Goal: Task Accomplishment & Management: Complete application form

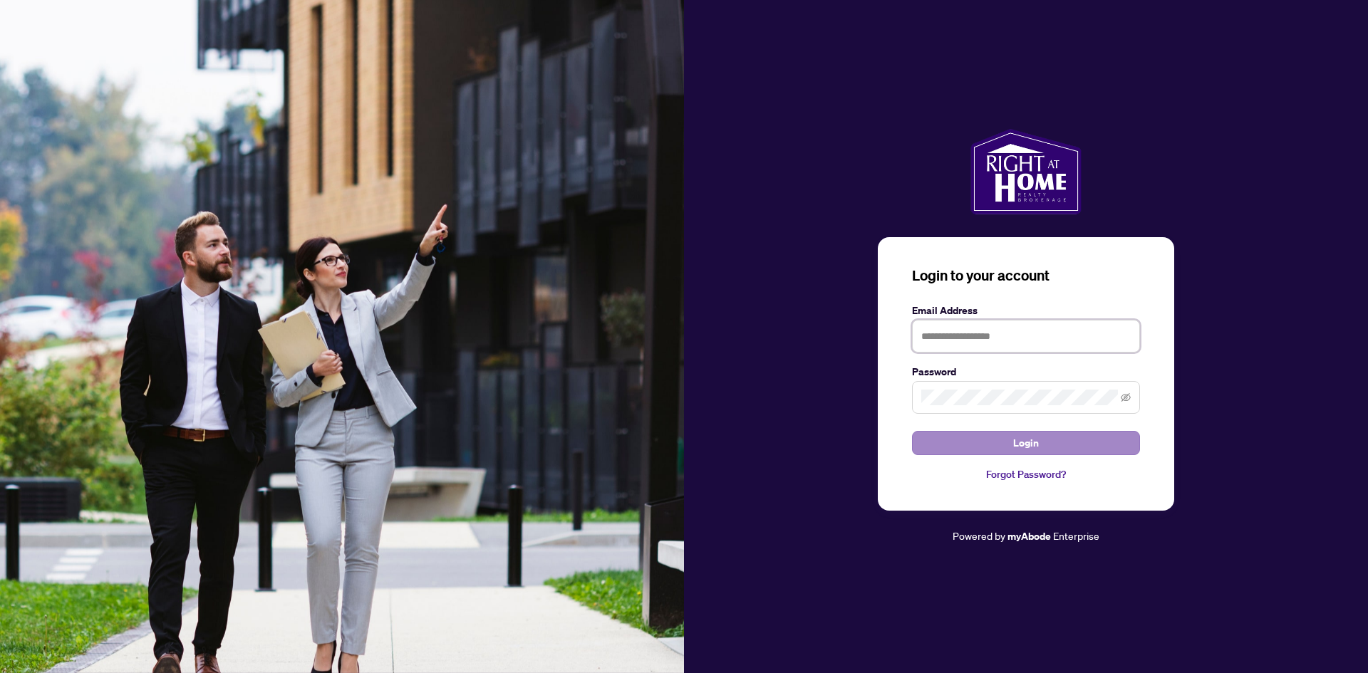
type input "**********"
click at [1009, 440] on button "Login" at bounding box center [1026, 443] width 228 height 24
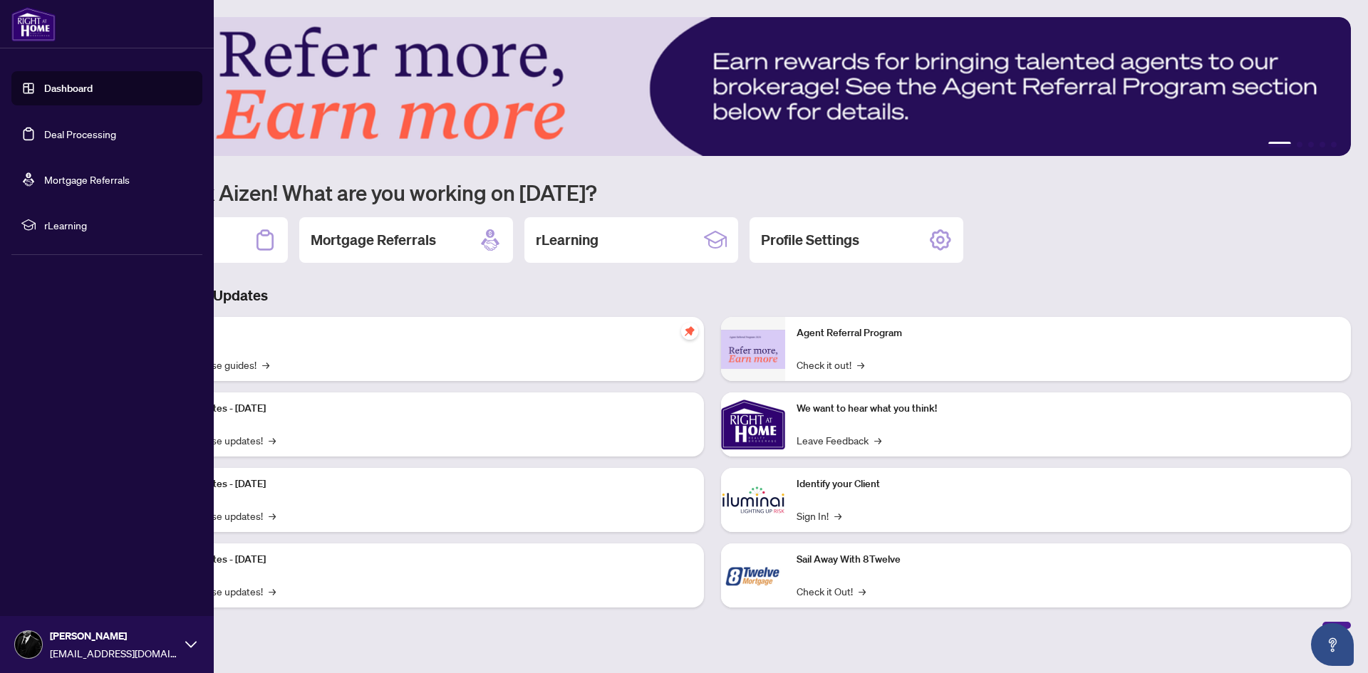
click at [44, 128] on link "Deal Processing" at bounding box center [80, 134] width 72 height 13
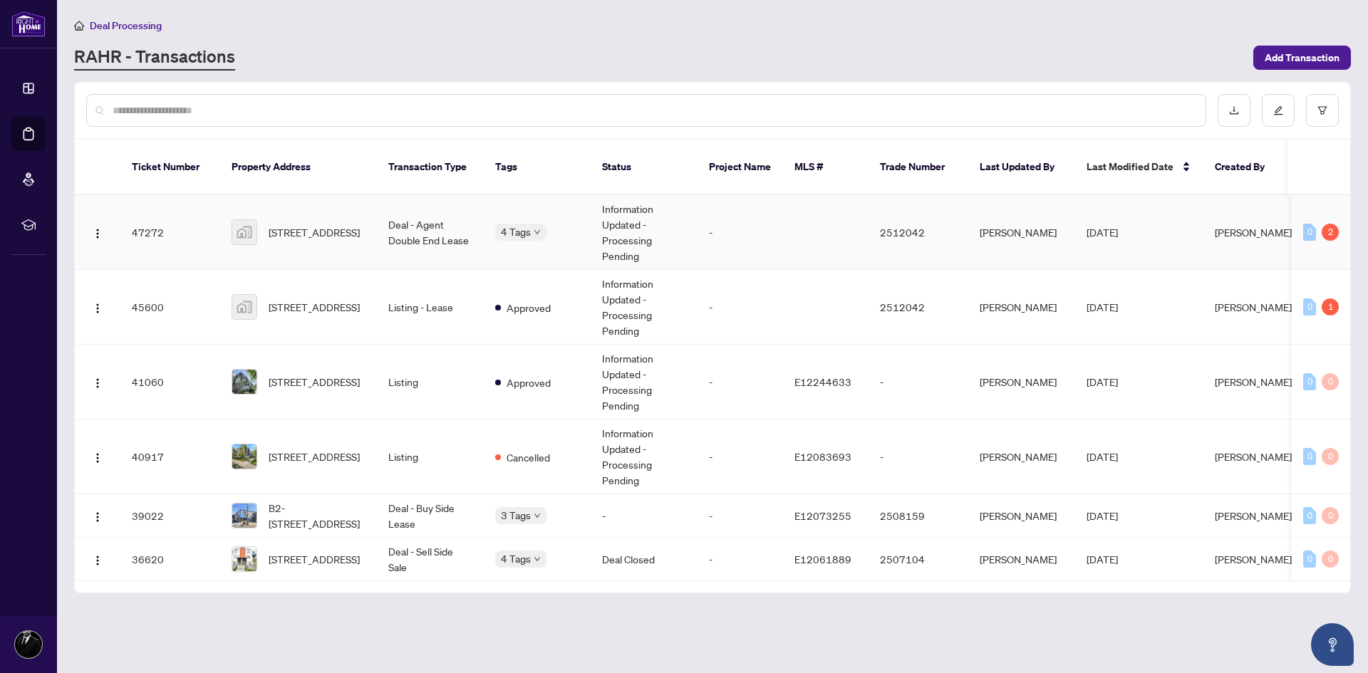
click at [408, 234] on td "Deal - Agent Double End Lease" at bounding box center [430, 232] width 107 height 75
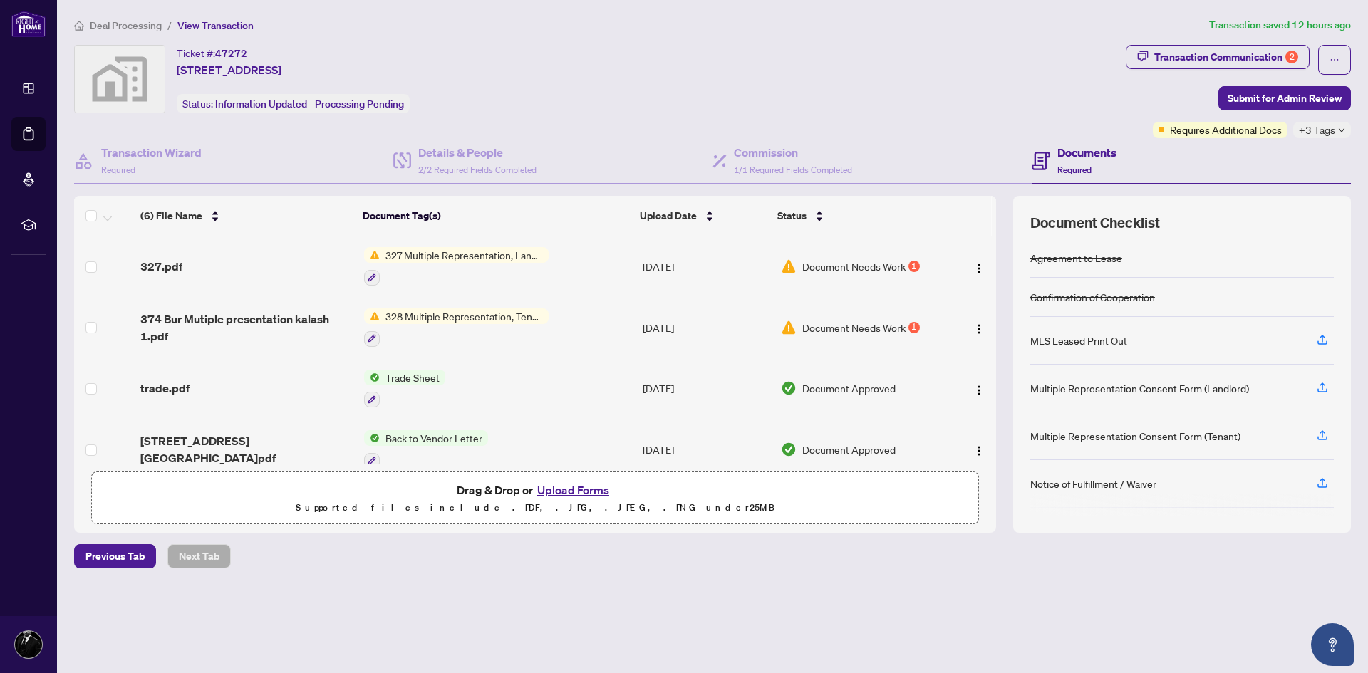
click at [557, 490] on button "Upload Forms" at bounding box center [573, 490] width 81 height 19
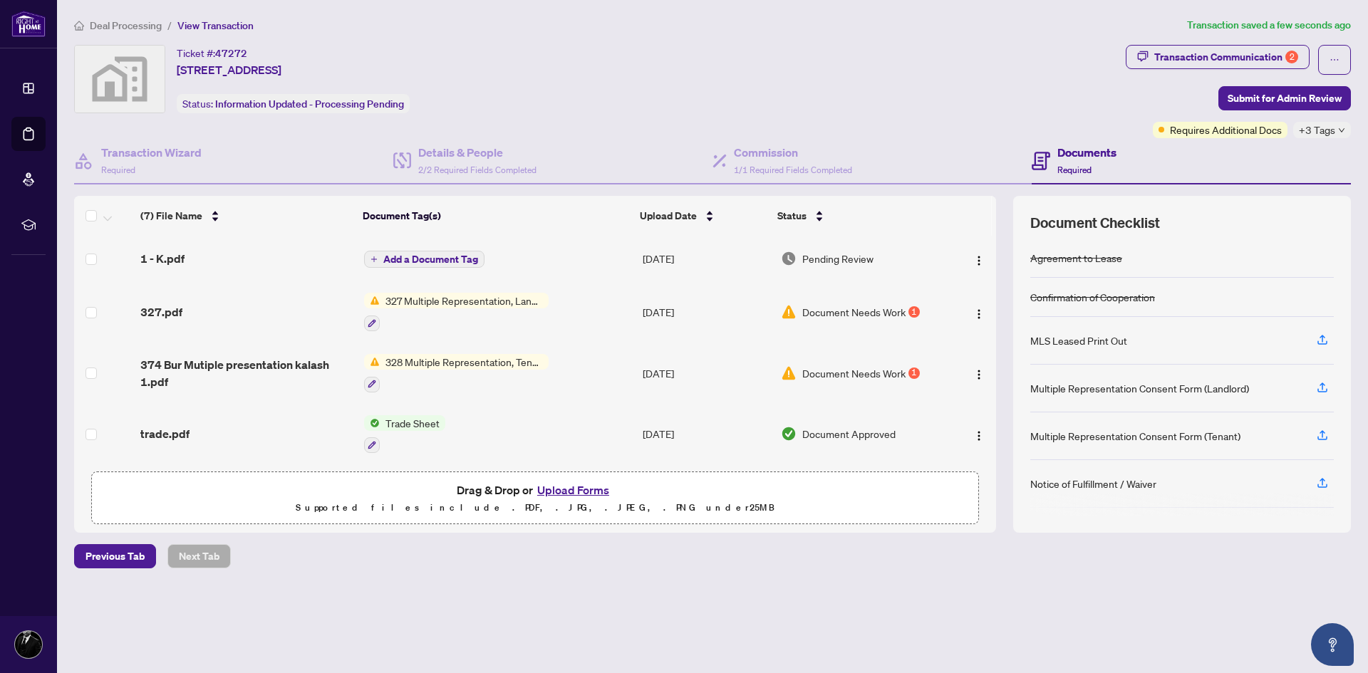
click at [415, 261] on span "Add a Document Tag" at bounding box center [430, 259] width 95 height 10
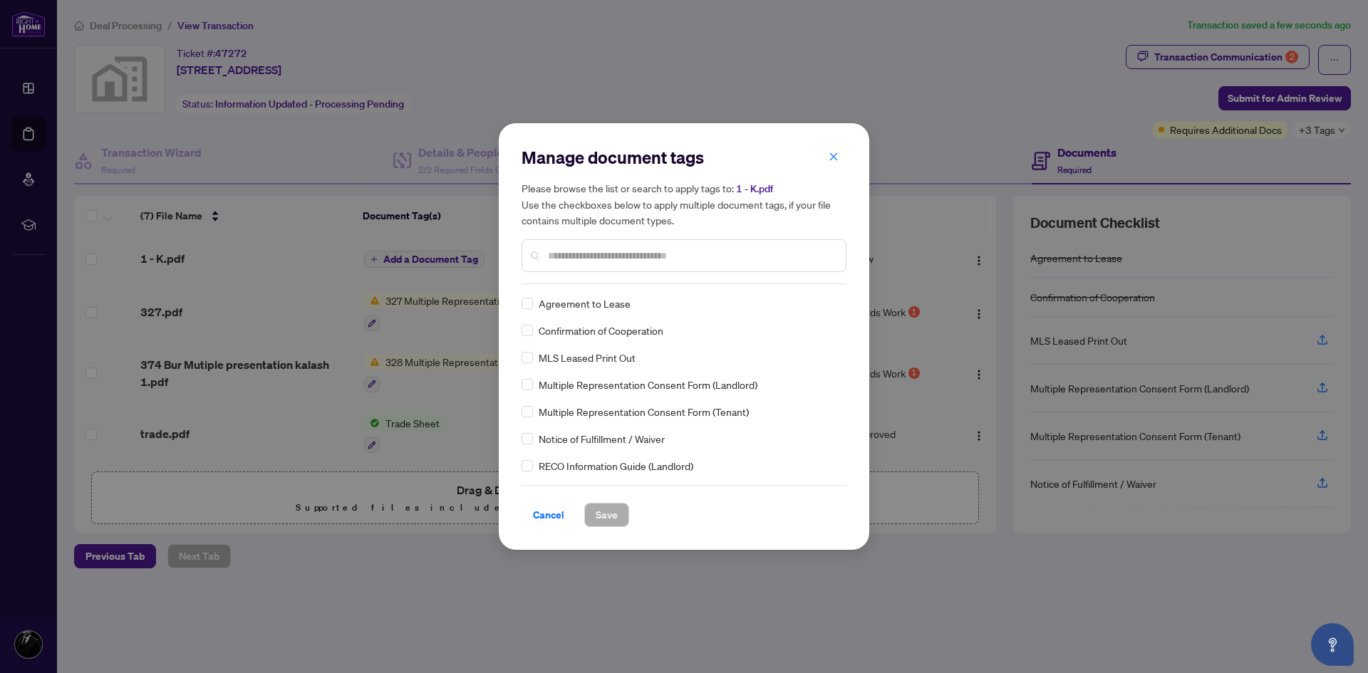
click at [604, 279] on div "Manage document tags Please browse the list or search to apply tags to: 1 - K.p…" at bounding box center [684, 215] width 325 height 138
click at [611, 260] on input "text" at bounding box center [691, 256] width 286 height 16
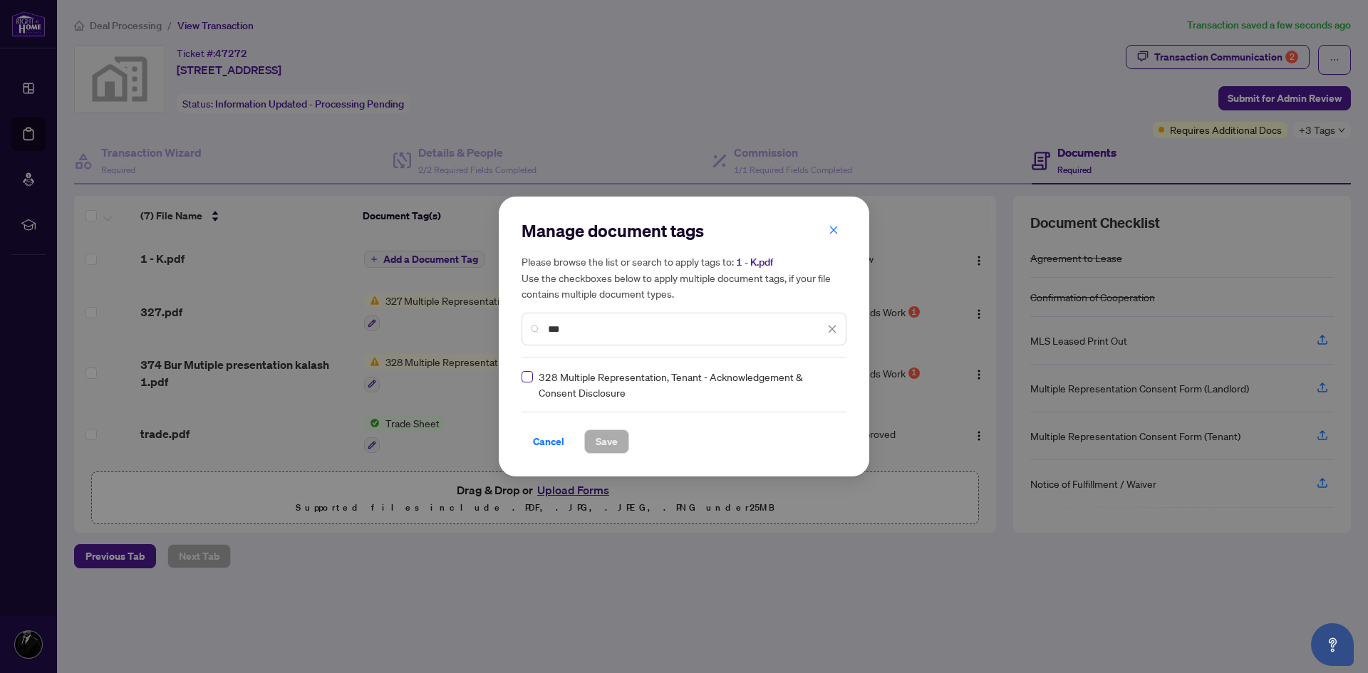
type input "***"
click at [527, 383] on label at bounding box center [527, 377] width 11 height 16
click at [611, 434] on span "Save" at bounding box center [607, 441] width 22 height 23
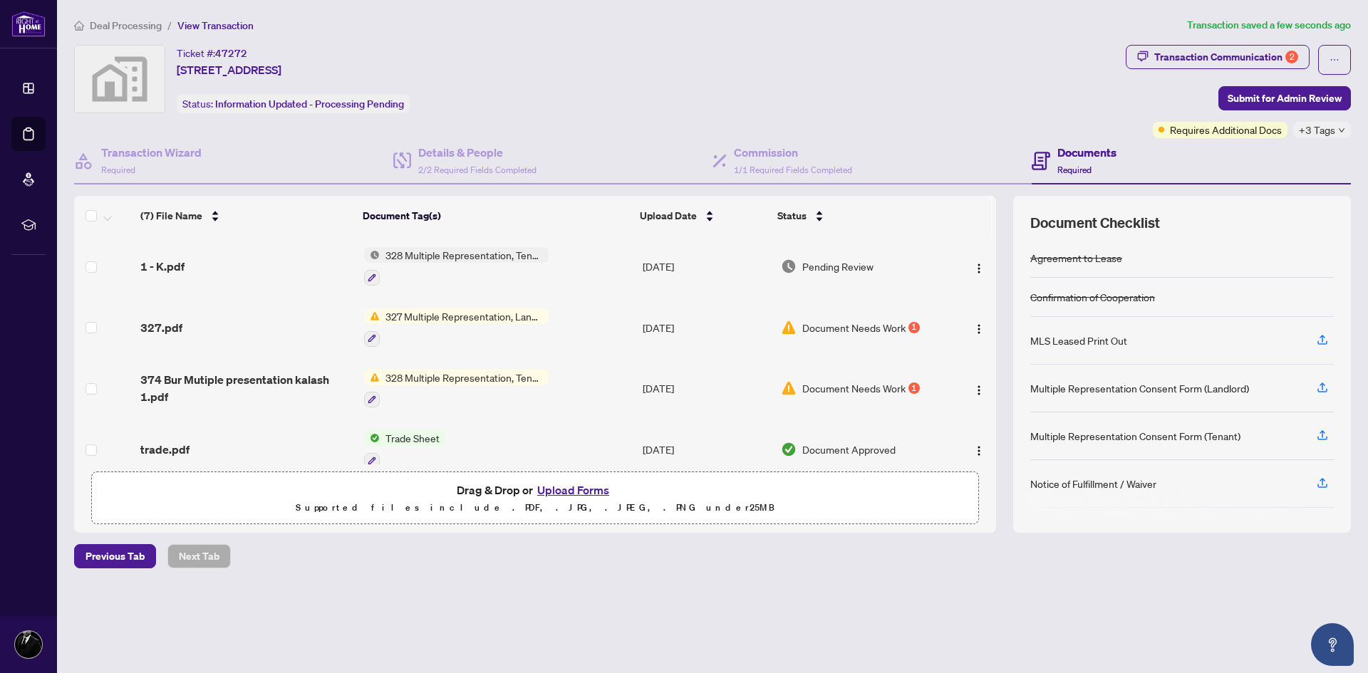
click at [560, 490] on button "Upload Forms" at bounding box center [573, 490] width 81 height 19
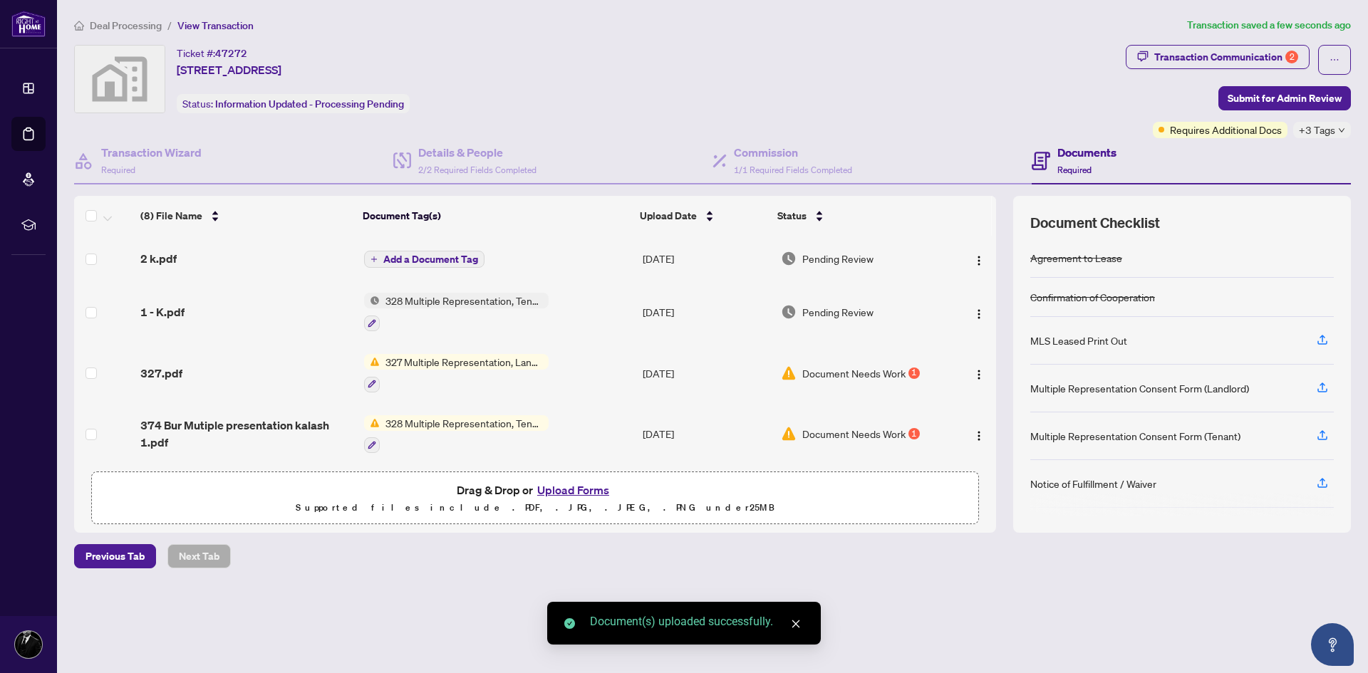
click at [388, 255] on span "Add a Document Tag" at bounding box center [430, 259] width 95 height 10
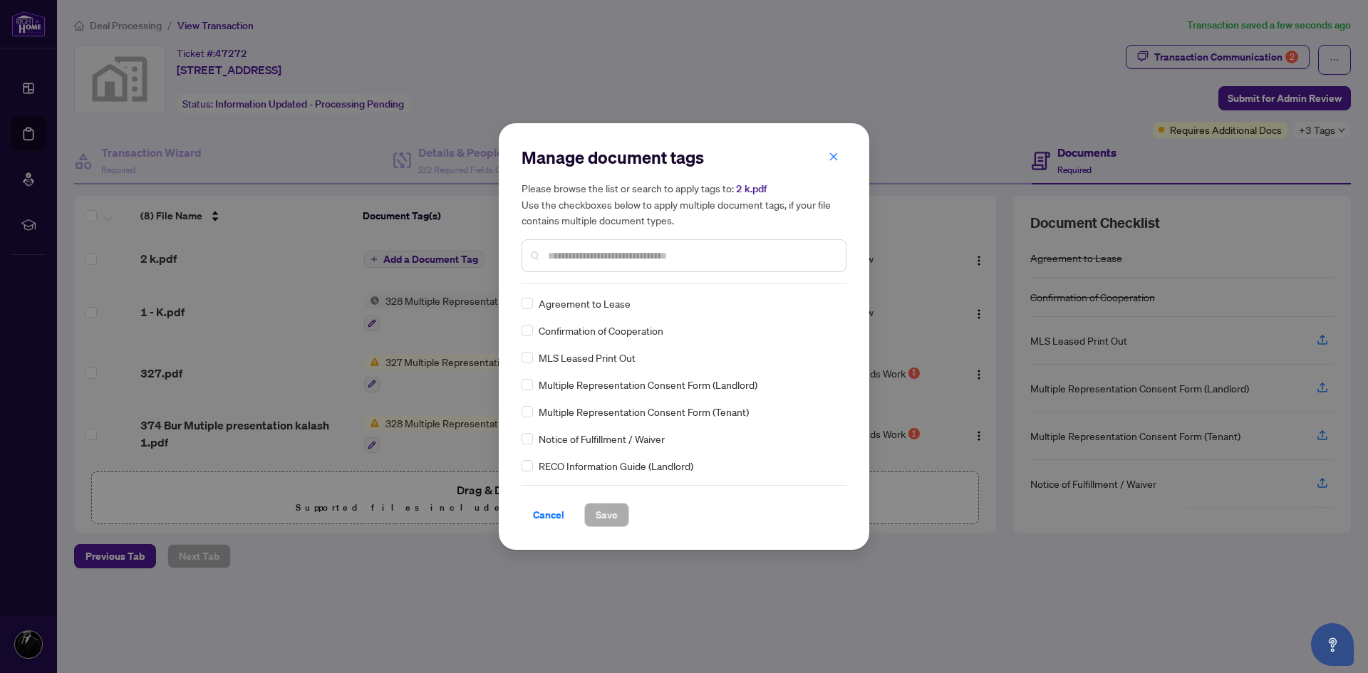
click at [609, 255] on input "text" at bounding box center [691, 256] width 286 height 16
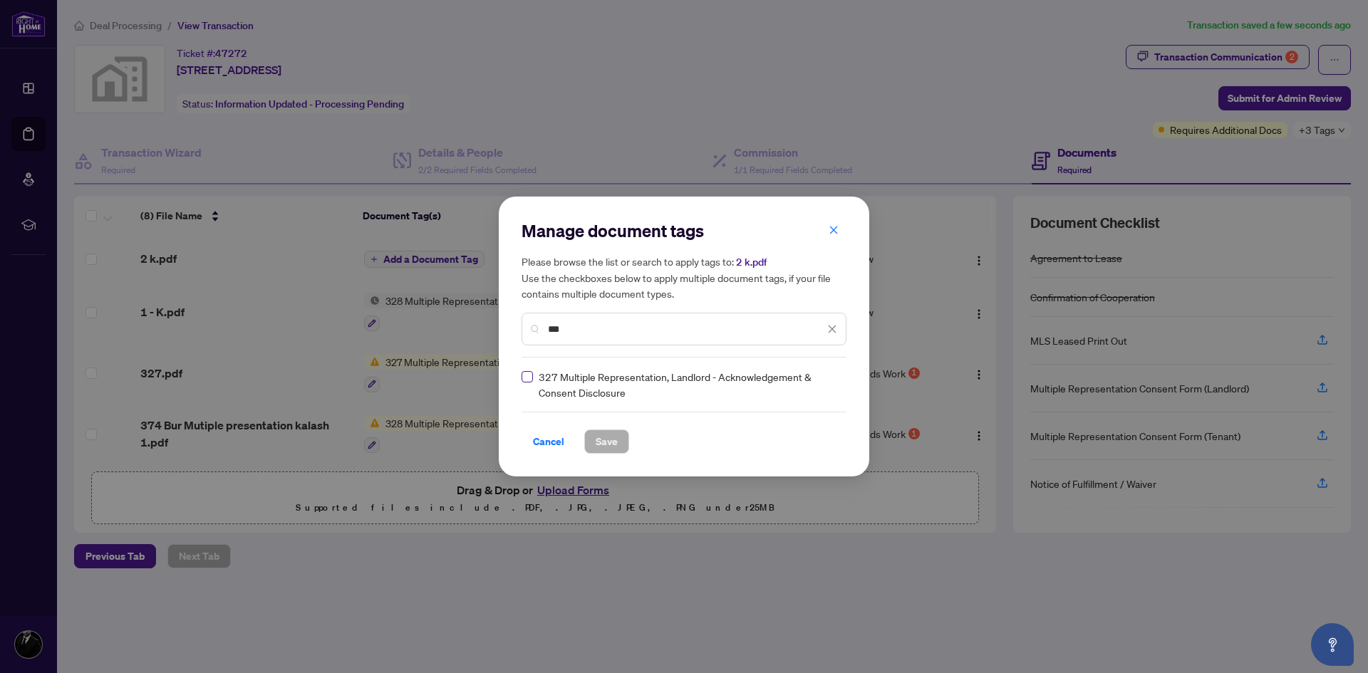
type input "***"
click at [530, 383] on label at bounding box center [527, 377] width 11 height 16
click at [601, 427] on div "Cancel Save" at bounding box center [684, 433] width 325 height 42
click at [604, 438] on span "Save" at bounding box center [607, 441] width 22 height 23
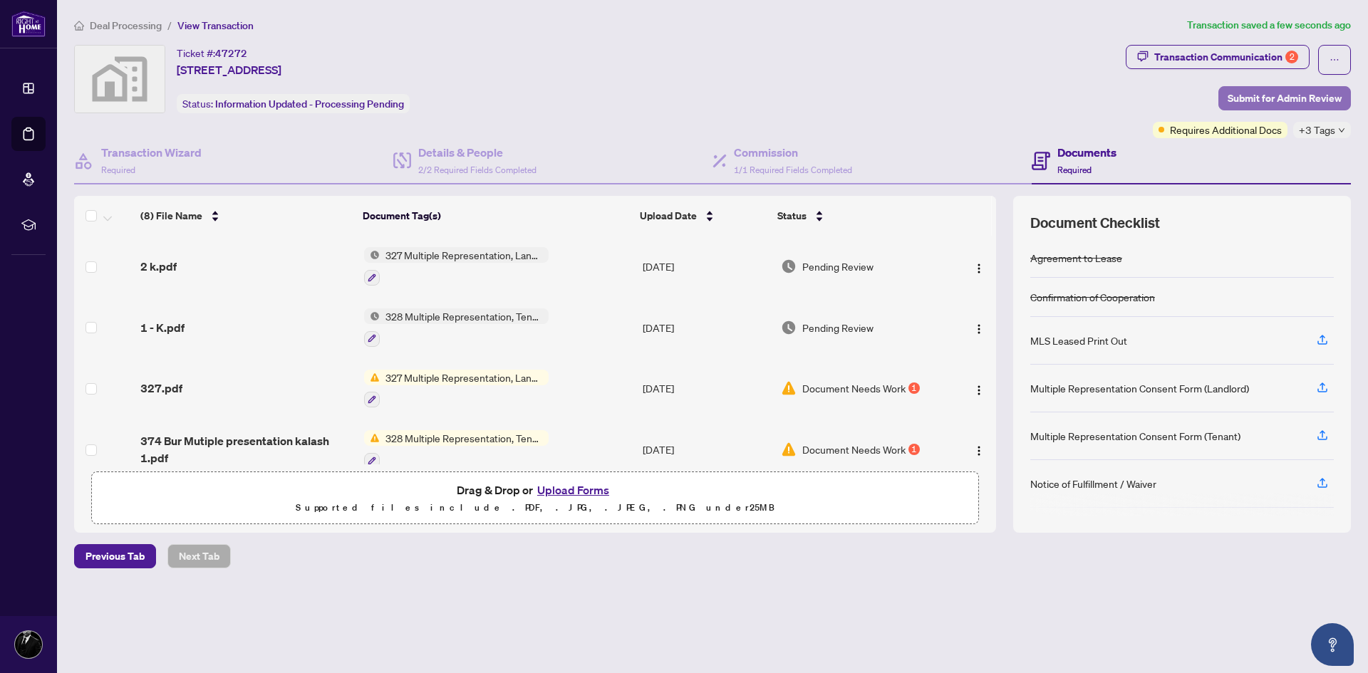
click at [1319, 98] on span "Submit for Admin Review" at bounding box center [1285, 98] width 114 height 23
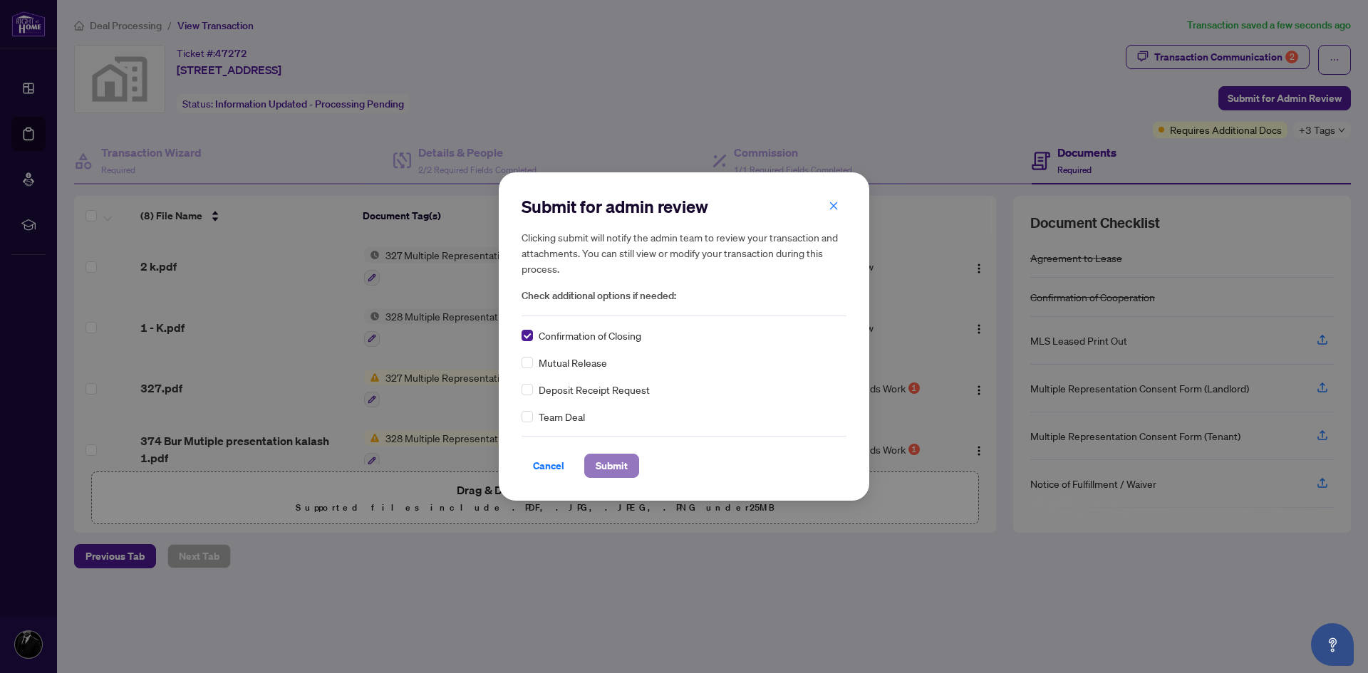
click at [617, 463] on span "Submit" at bounding box center [612, 466] width 32 height 23
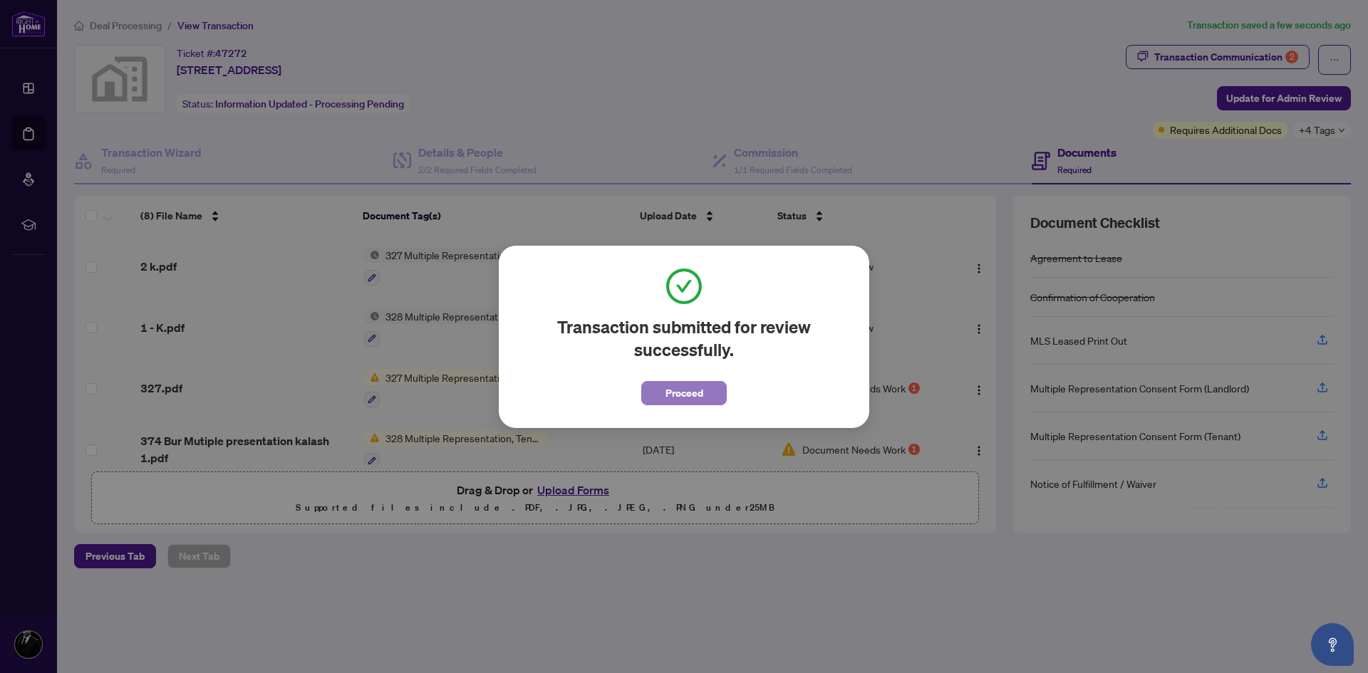
click at [674, 402] on span "Proceed" at bounding box center [685, 393] width 38 height 23
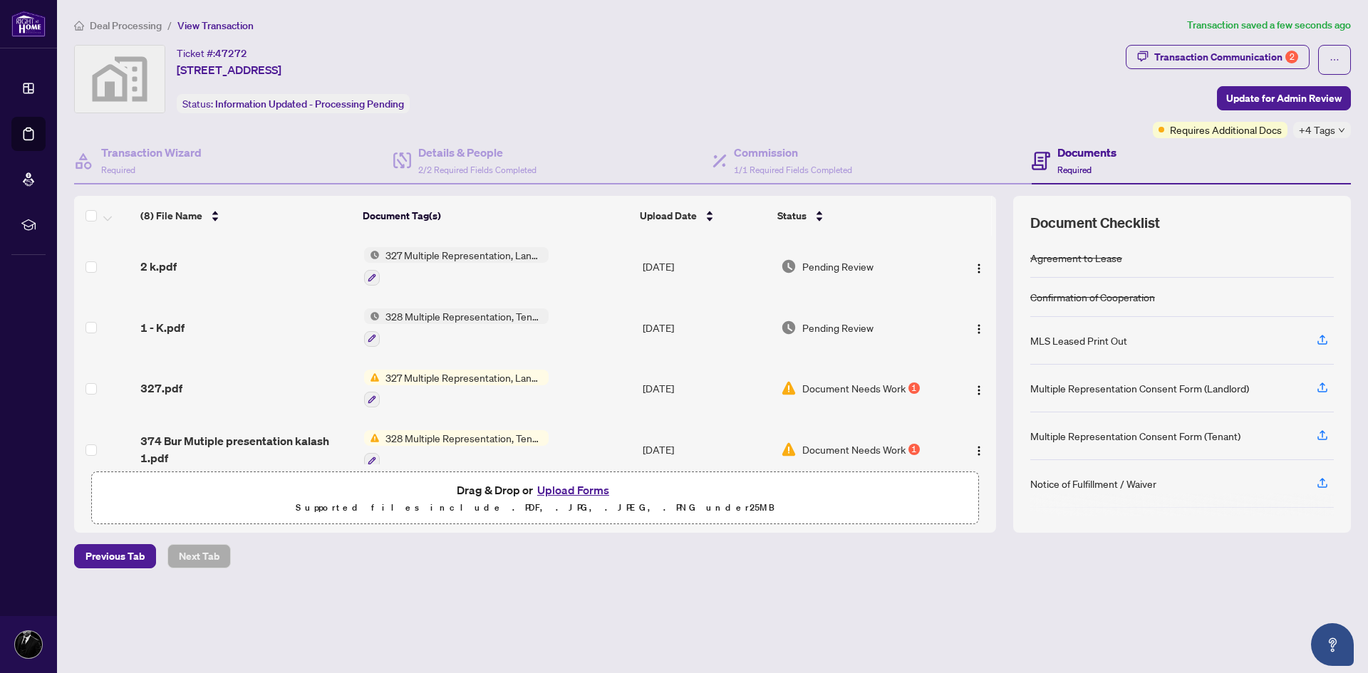
click at [460, 320] on span "328 Multiple Representation, Tenant - Acknowledgement & Consent Disclosure" at bounding box center [464, 317] width 169 height 16
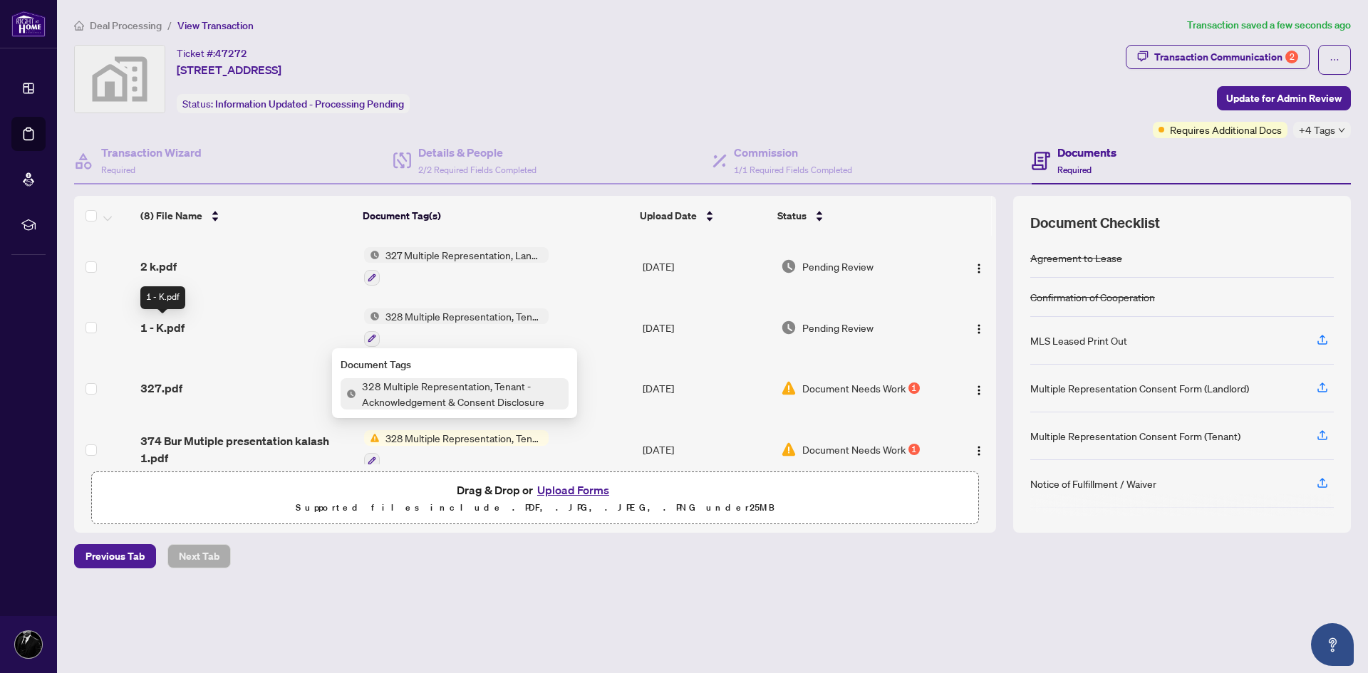
click at [175, 331] on span "1 - K.pdf" at bounding box center [162, 327] width 44 height 17
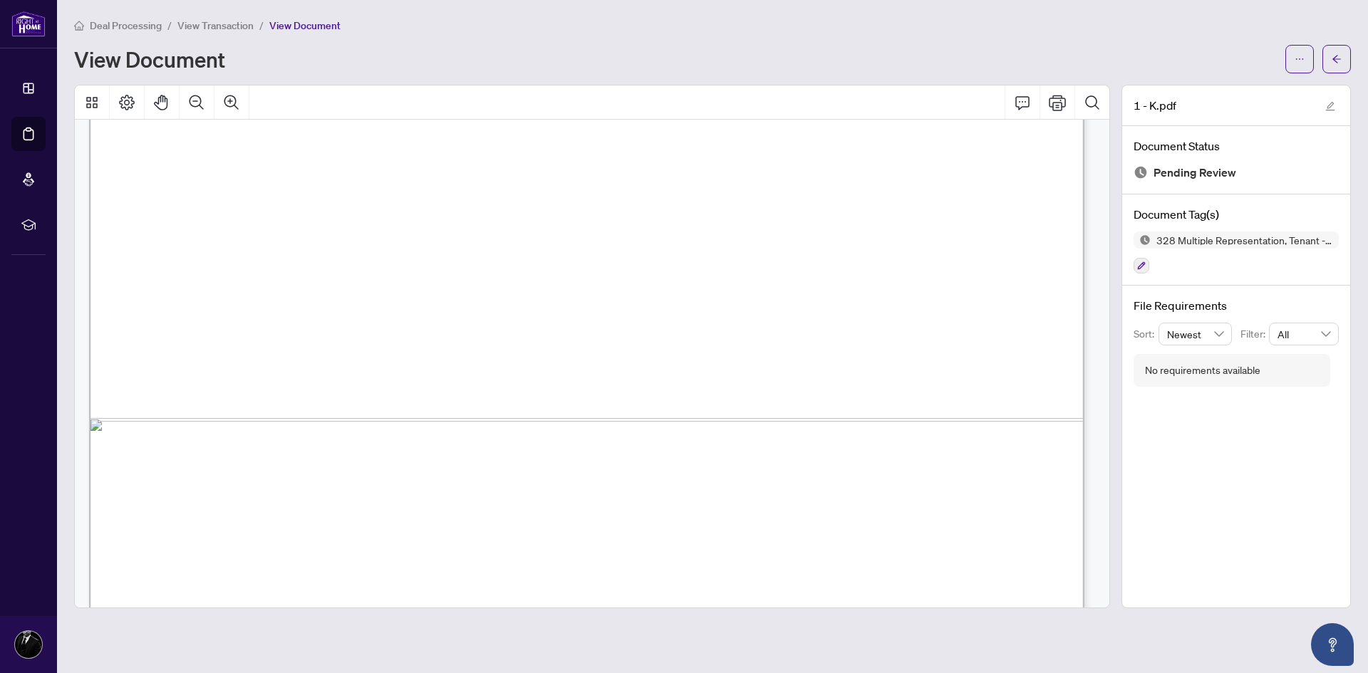
scroll to position [829, 0]
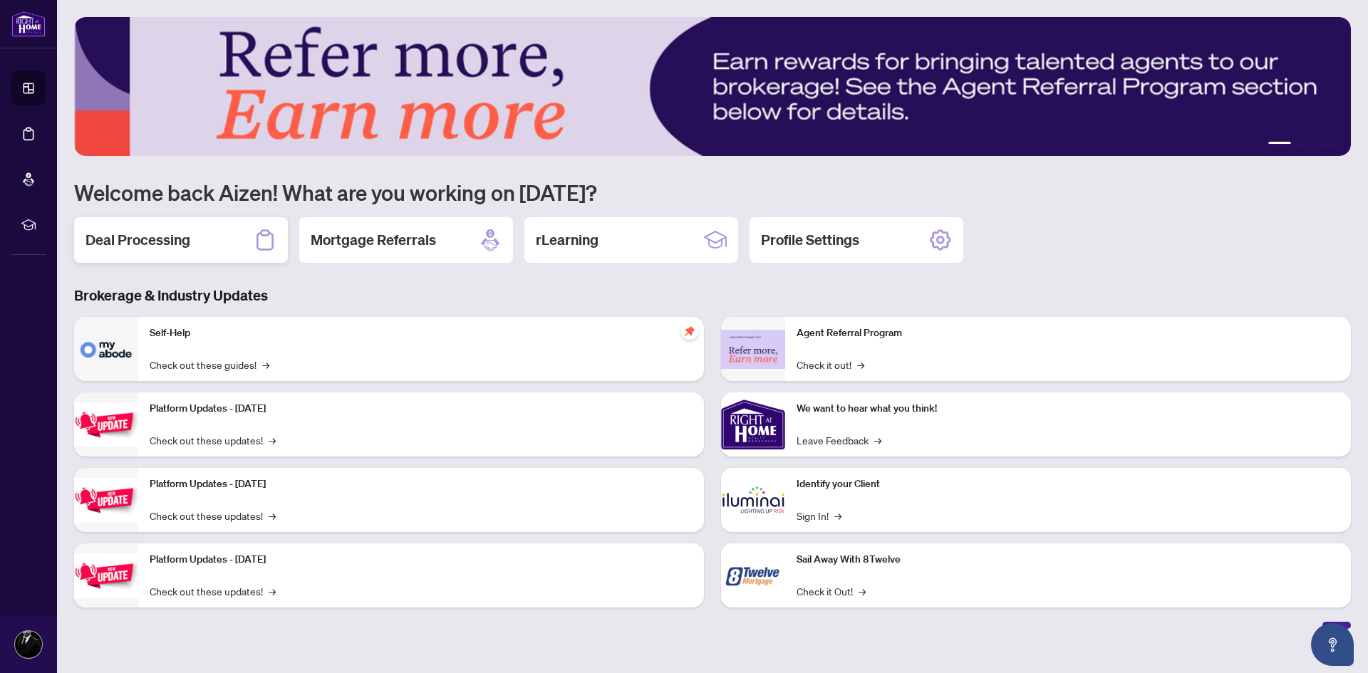
click at [176, 243] on h2 "Deal Processing" at bounding box center [138, 240] width 105 height 20
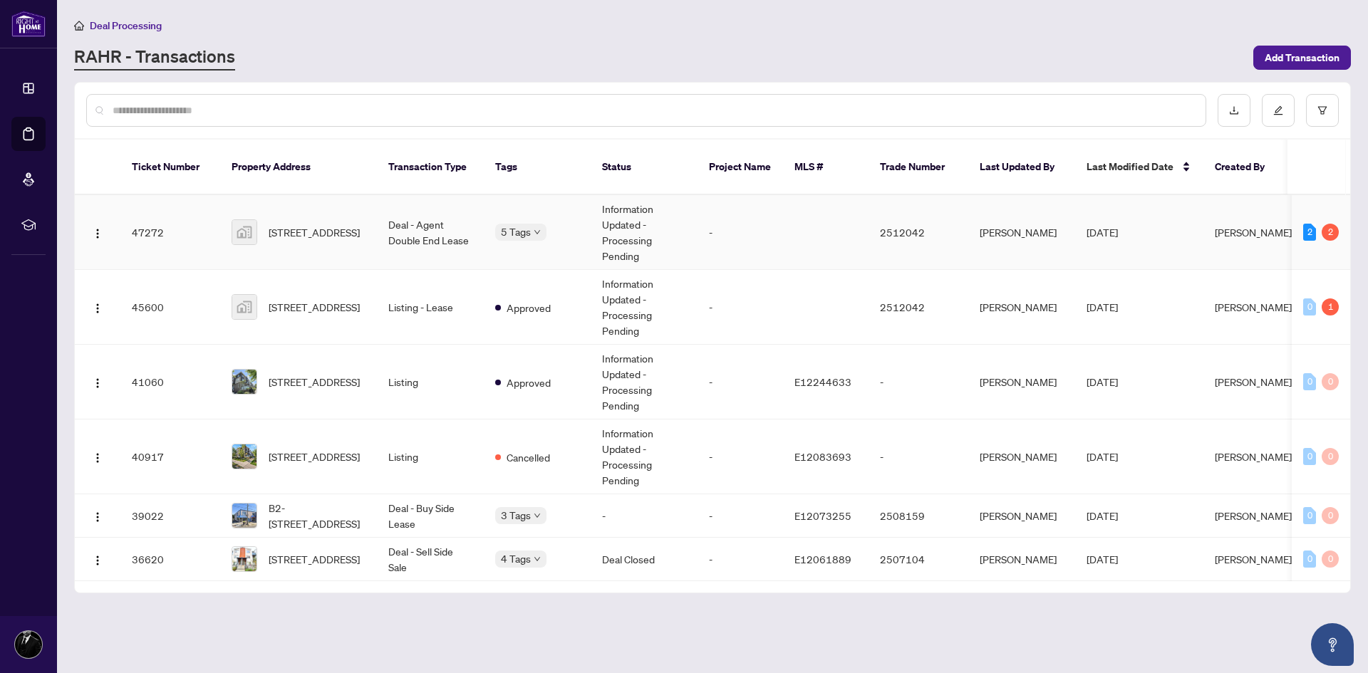
click at [349, 233] on td "[STREET_ADDRESS]" at bounding box center [298, 232] width 157 height 75
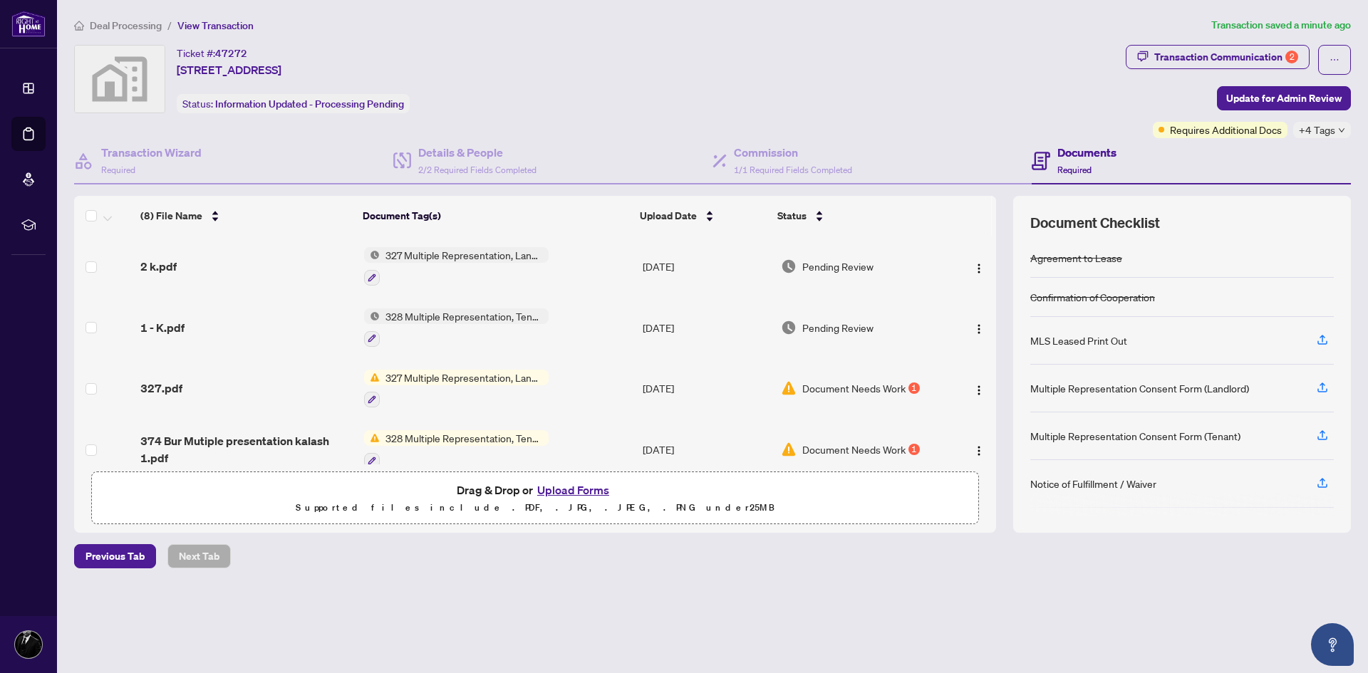
click at [169, 264] on span "2 k.pdf" at bounding box center [158, 266] width 36 height 17
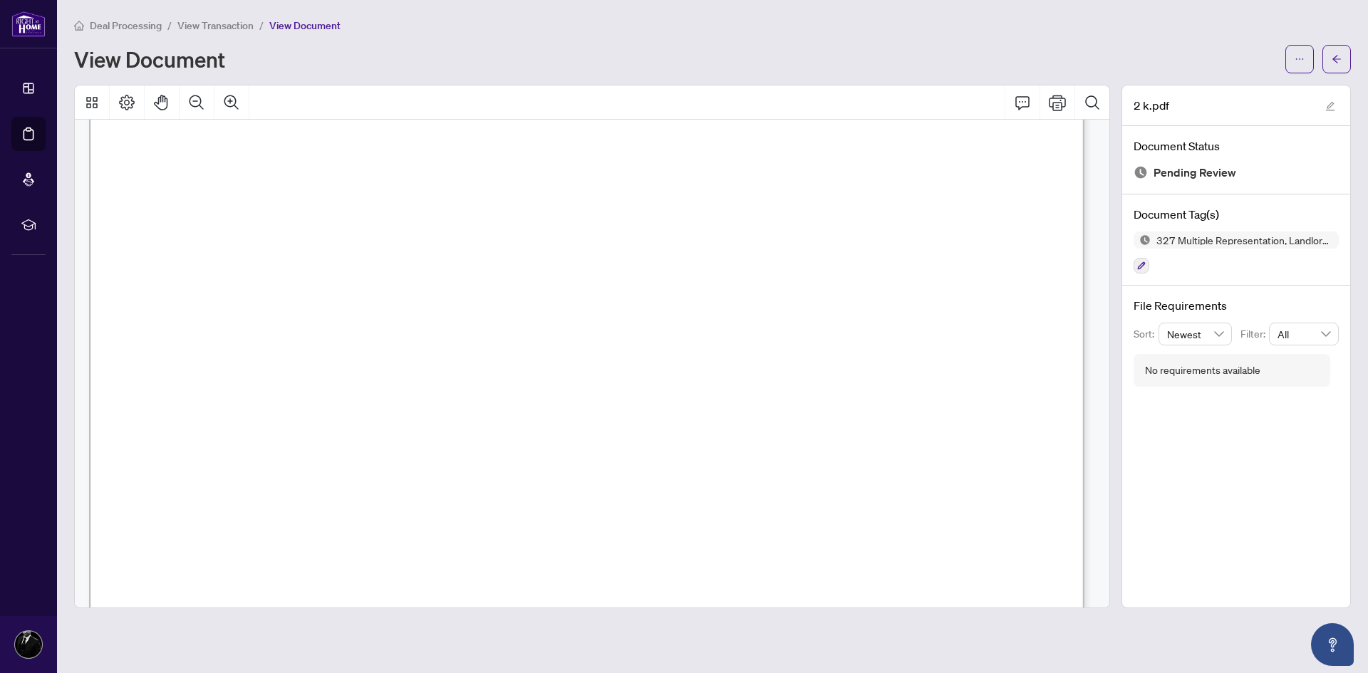
scroll to position [428, 0]
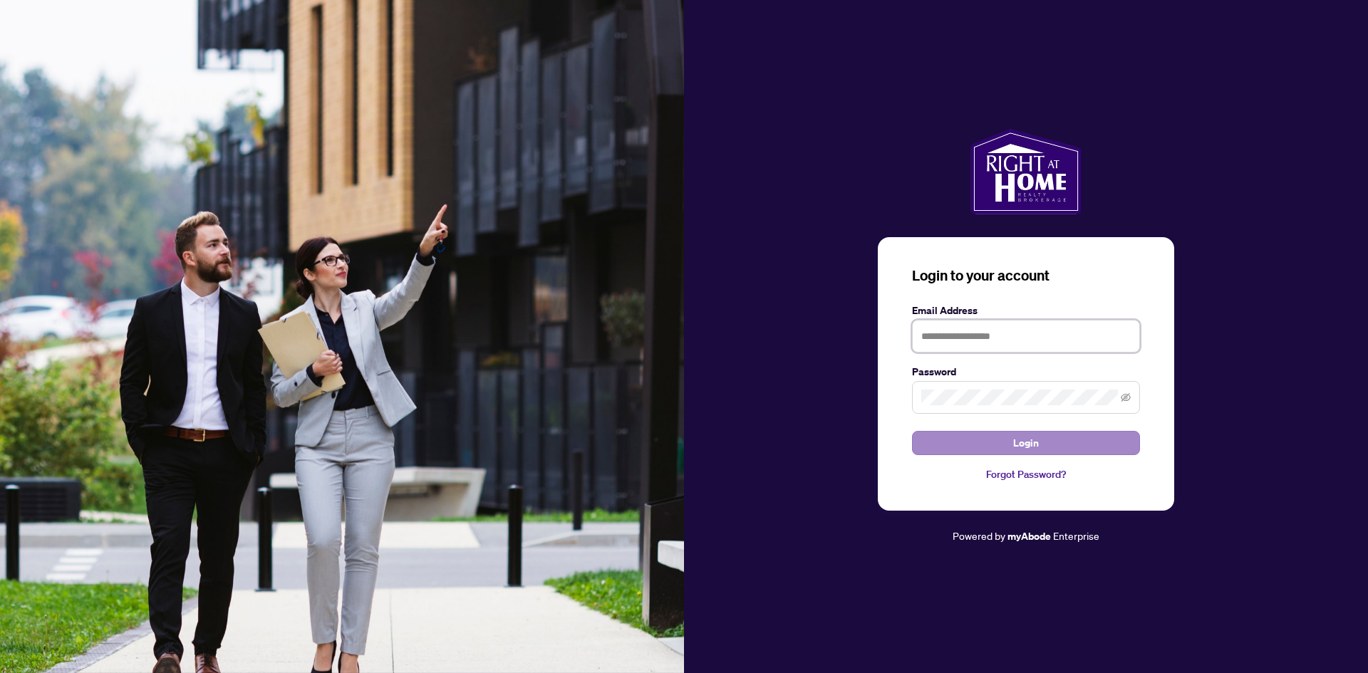
type input "**********"
click at [1030, 434] on span "Login" at bounding box center [1026, 443] width 26 height 23
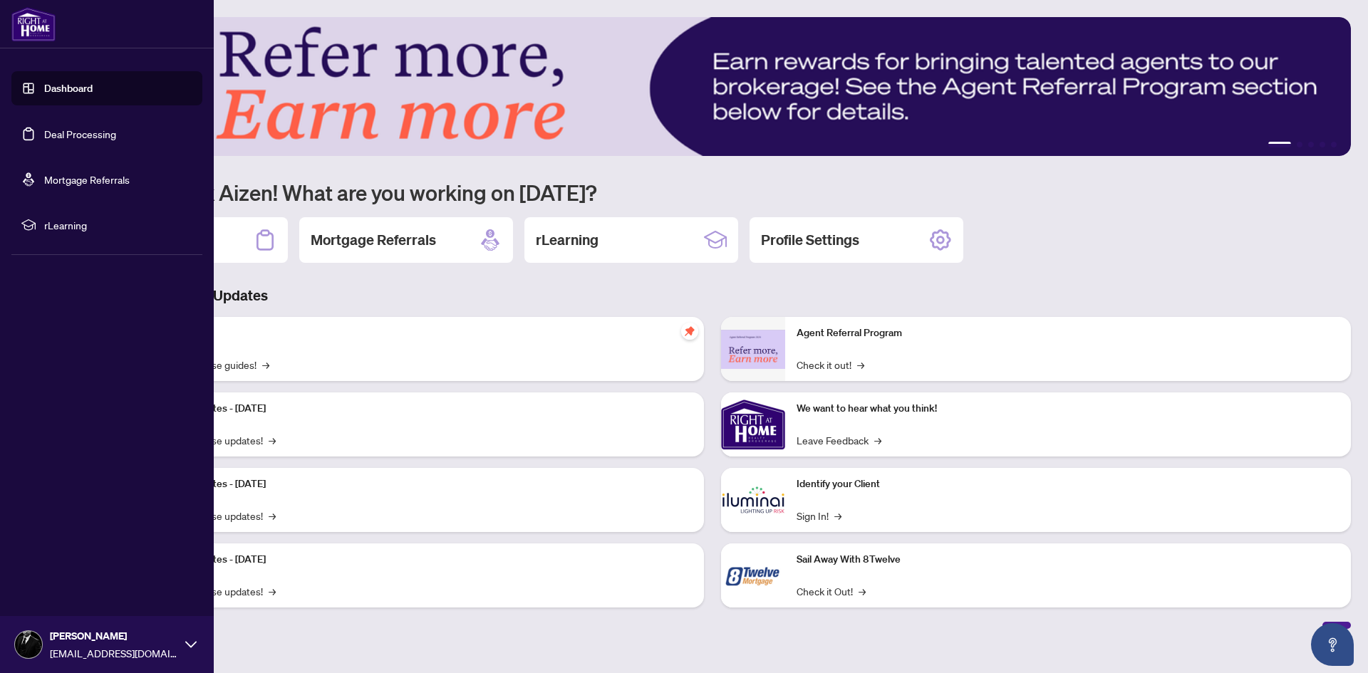
click at [44, 131] on link "Deal Processing" at bounding box center [80, 134] width 72 height 13
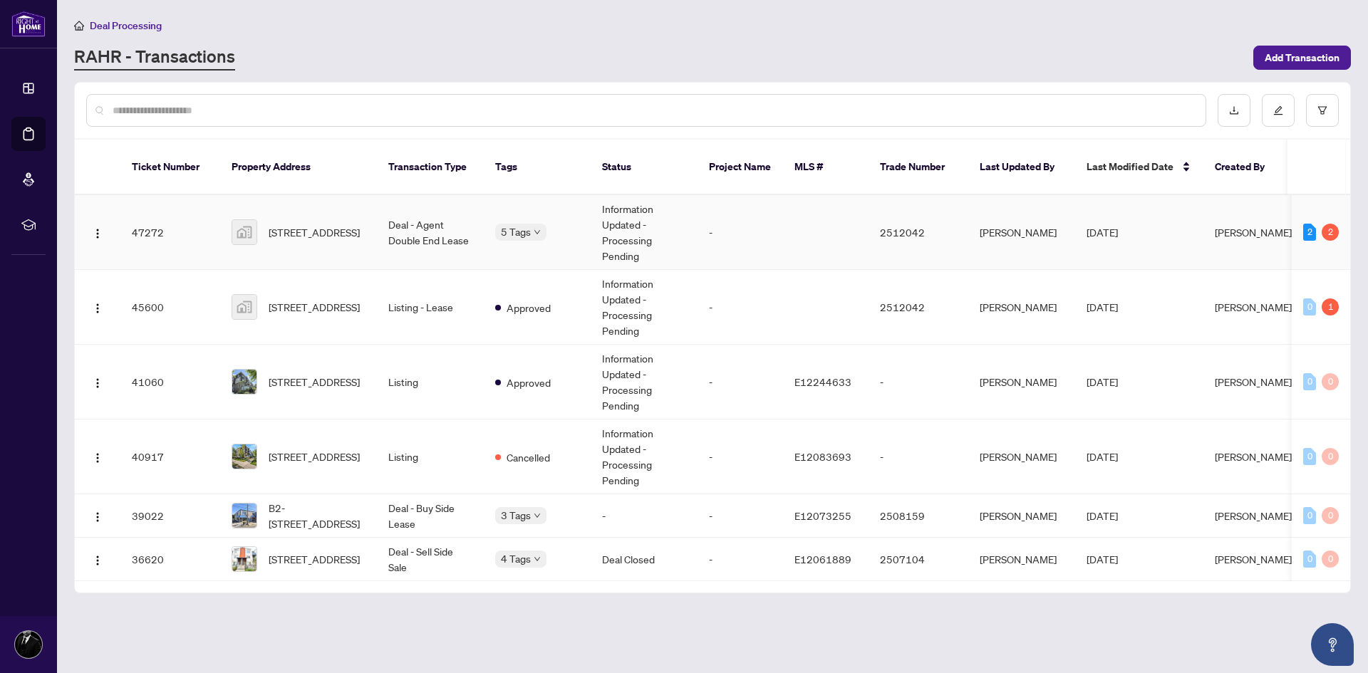
click at [438, 203] on td "Deal - Agent Double End Lease" at bounding box center [430, 232] width 107 height 75
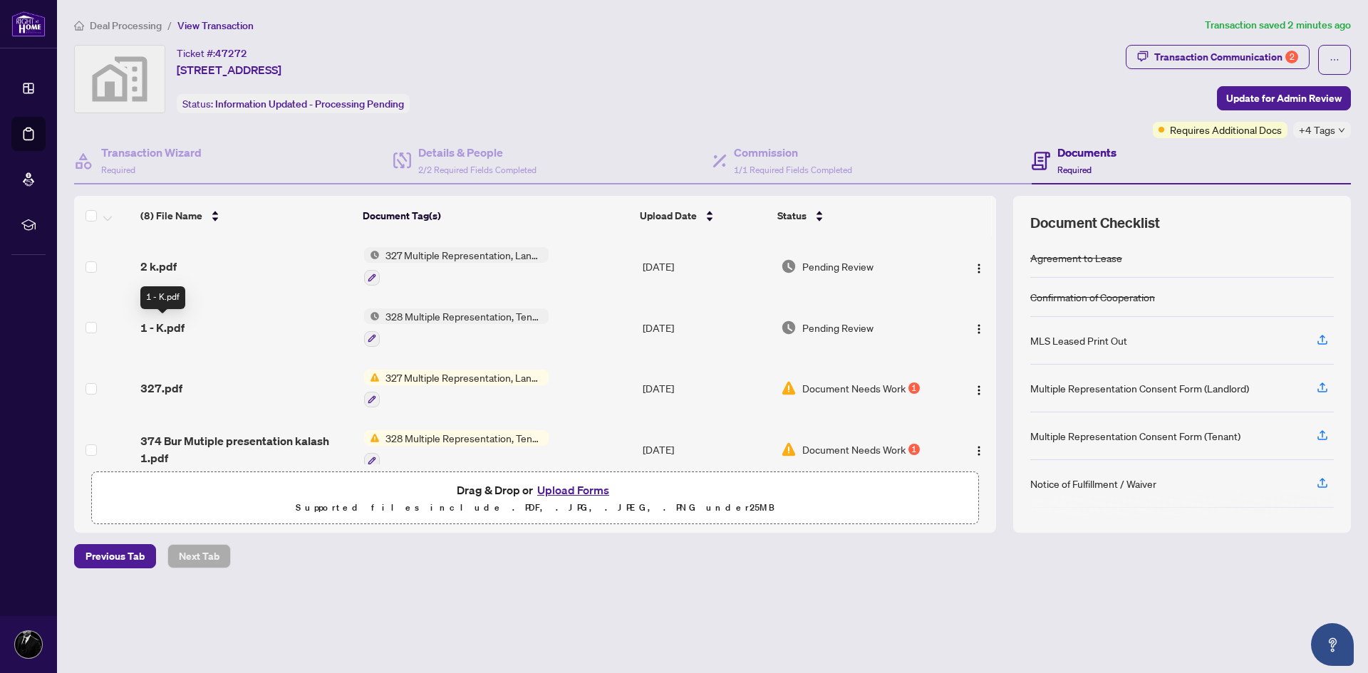
click at [180, 326] on span "1 - K.pdf" at bounding box center [162, 327] width 44 height 17
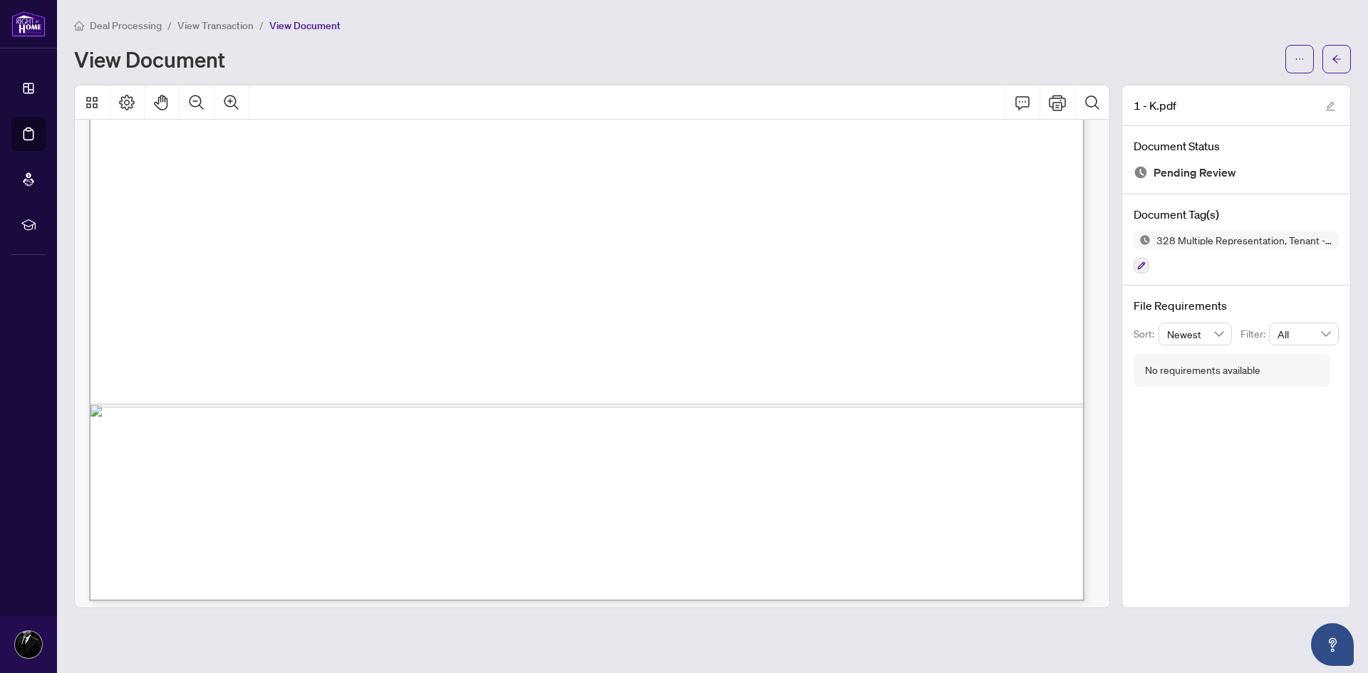
scroll to position [829, 0]
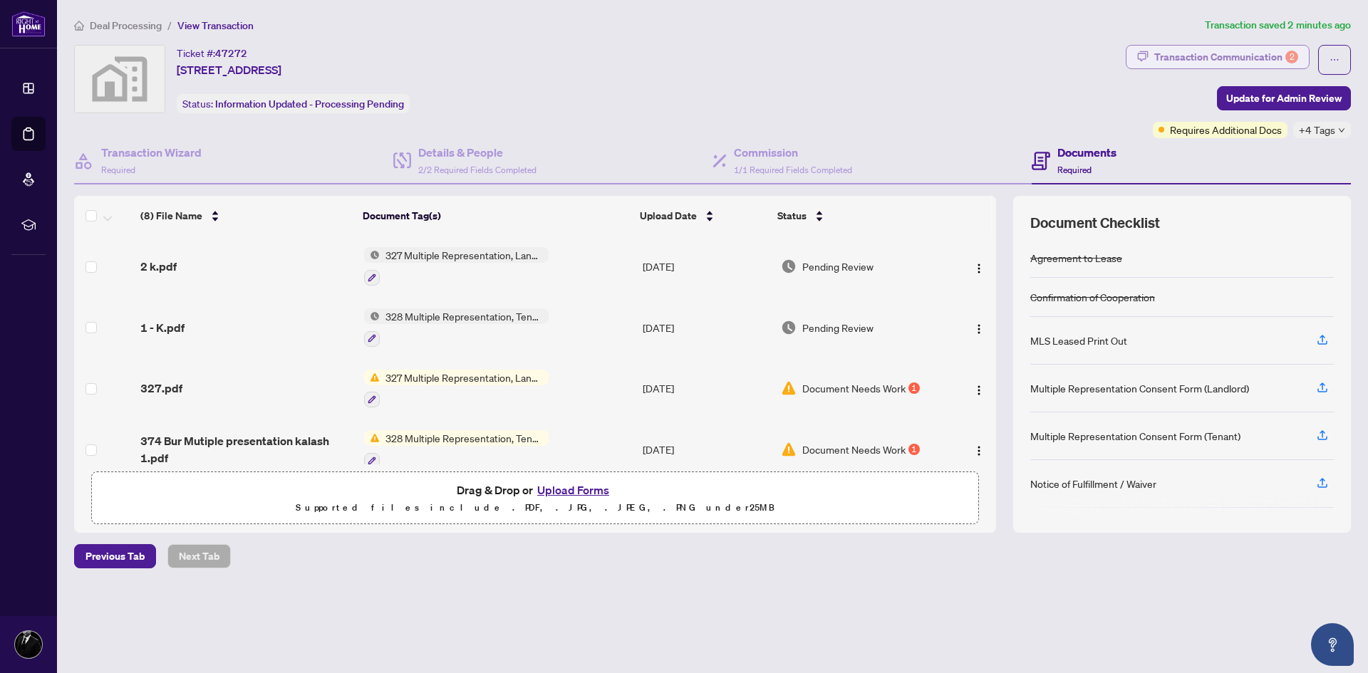
click at [1193, 49] on div "Transaction Communication 2" at bounding box center [1227, 57] width 144 height 23
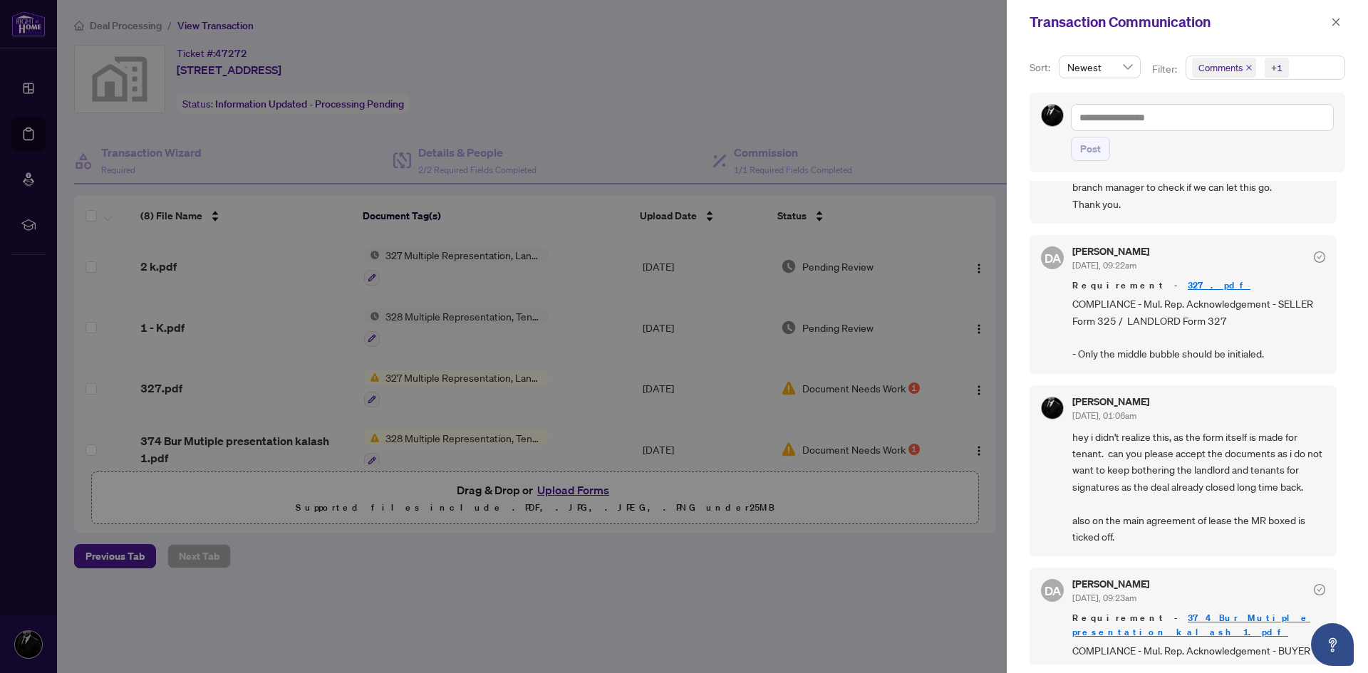
scroll to position [285, 0]
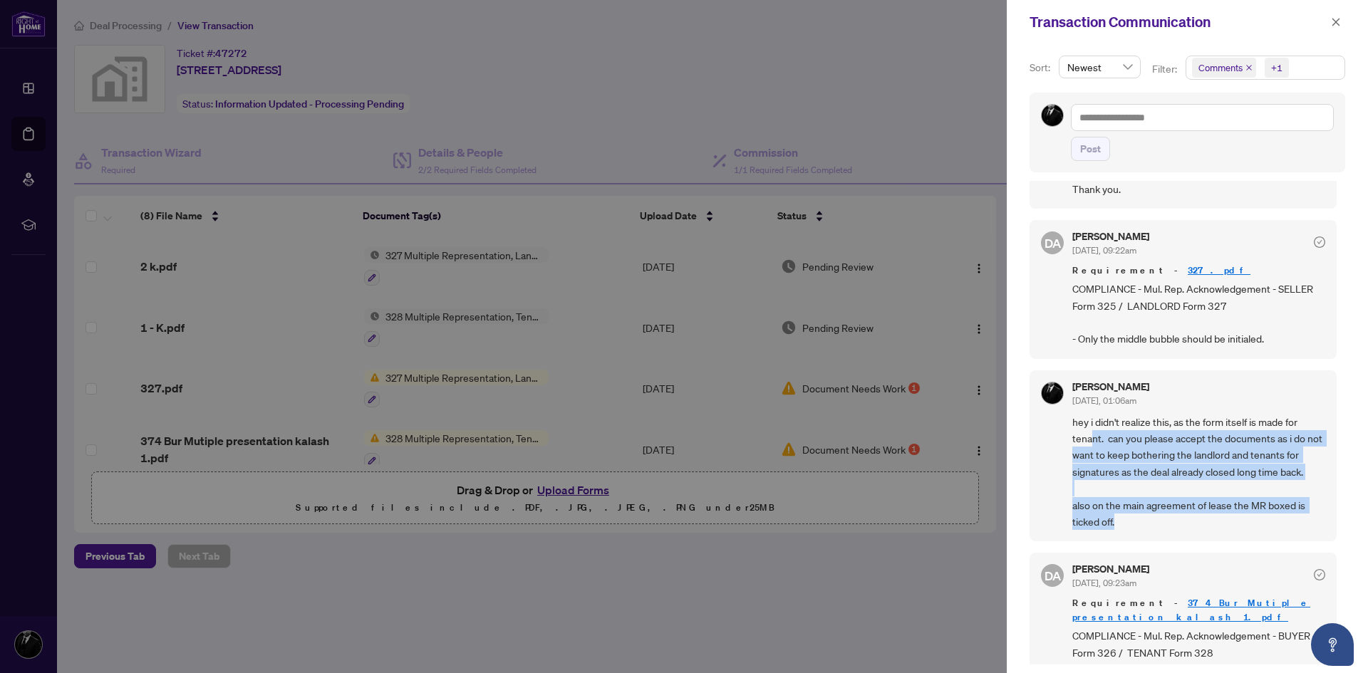
drag, startPoint x: 1095, startPoint y: 444, endPoint x: 1321, endPoint y: 522, distance: 238.9
click at [1321, 522] on div "Aizen Abraham Aug/21/2025, 01:06am hey i didn't realize this, as the form itsel…" at bounding box center [1183, 457] width 307 height 172
click at [1217, 526] on span "hey i didn't realize this, as the form itself is made for tenant. can you pleas…" at bounding box center [1199, 472] width 253 height 117
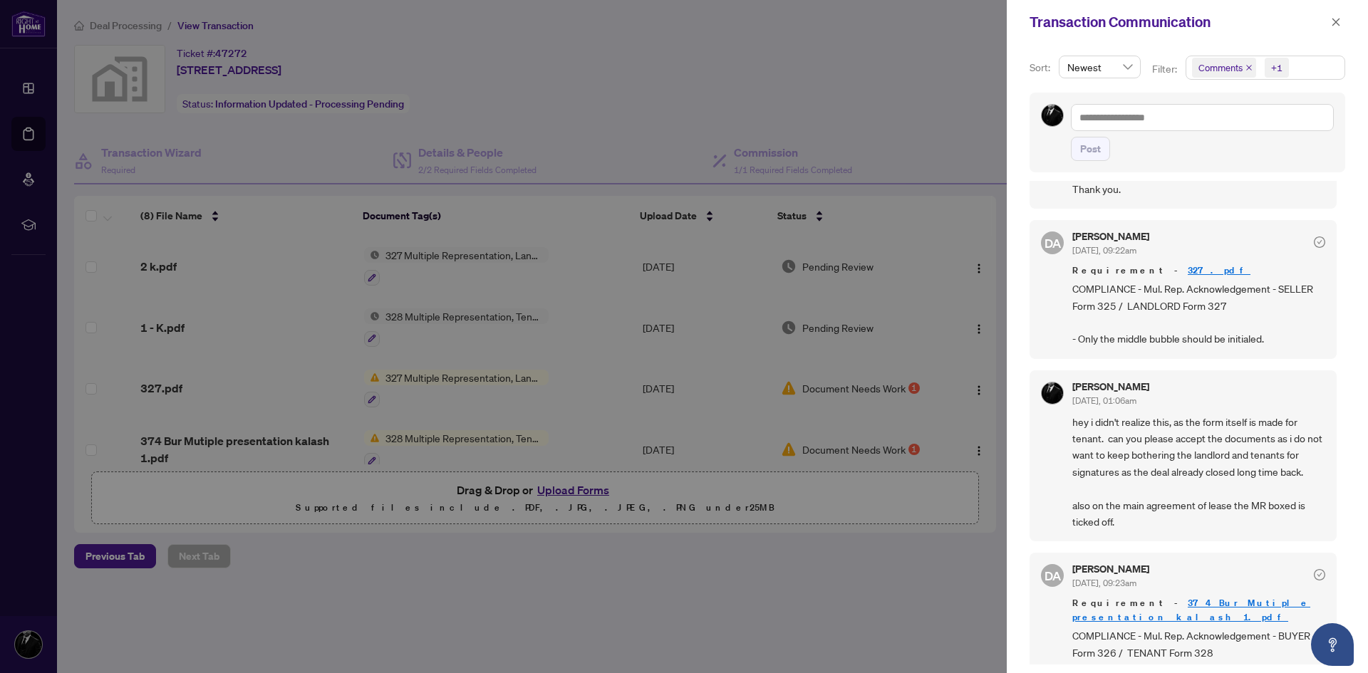
click at [810, 156] on div at bounding box center [684, 336] width 1368 height 673
click at [1341, 14] on button "button" at bounding box center [1336, 22] width 19 height 17
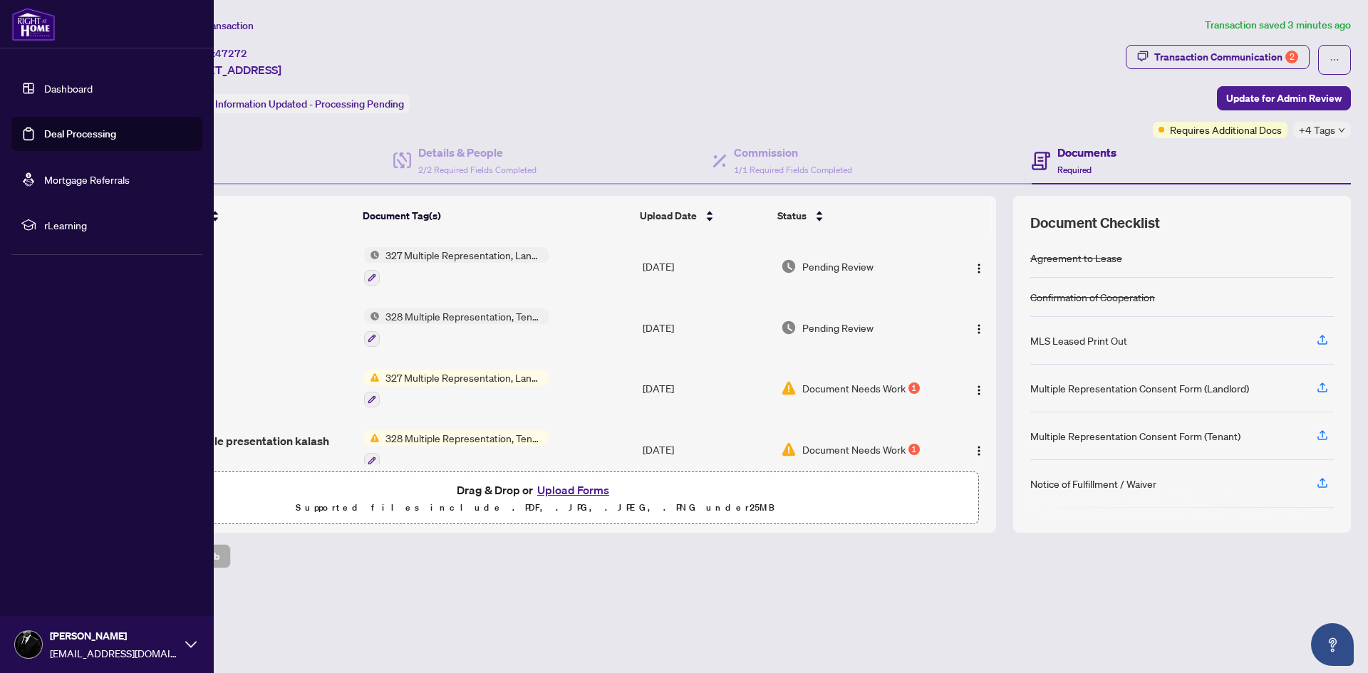
click at [44, 93] on link "Dashboard" at bounding box center [68, 88] width 48 height 13
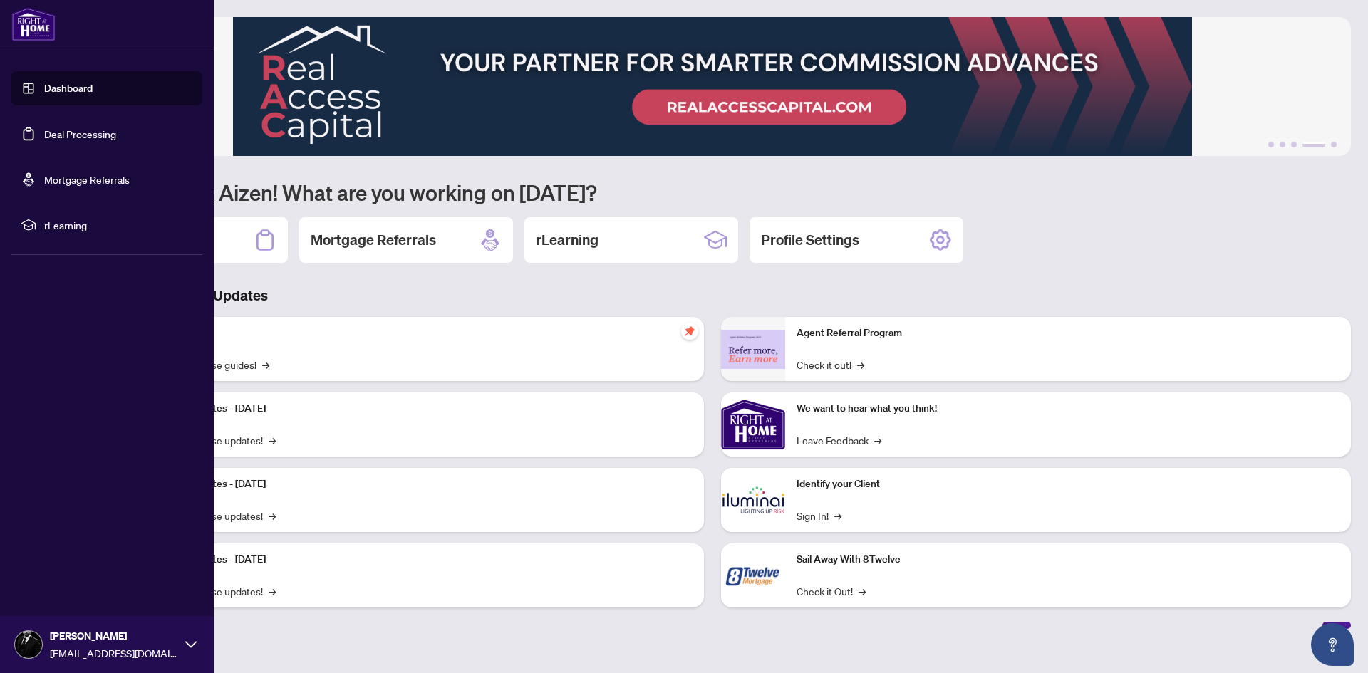
click at [71, 135] on link "Deal Processing" at bounding box center [80, 134] width 72 height 13
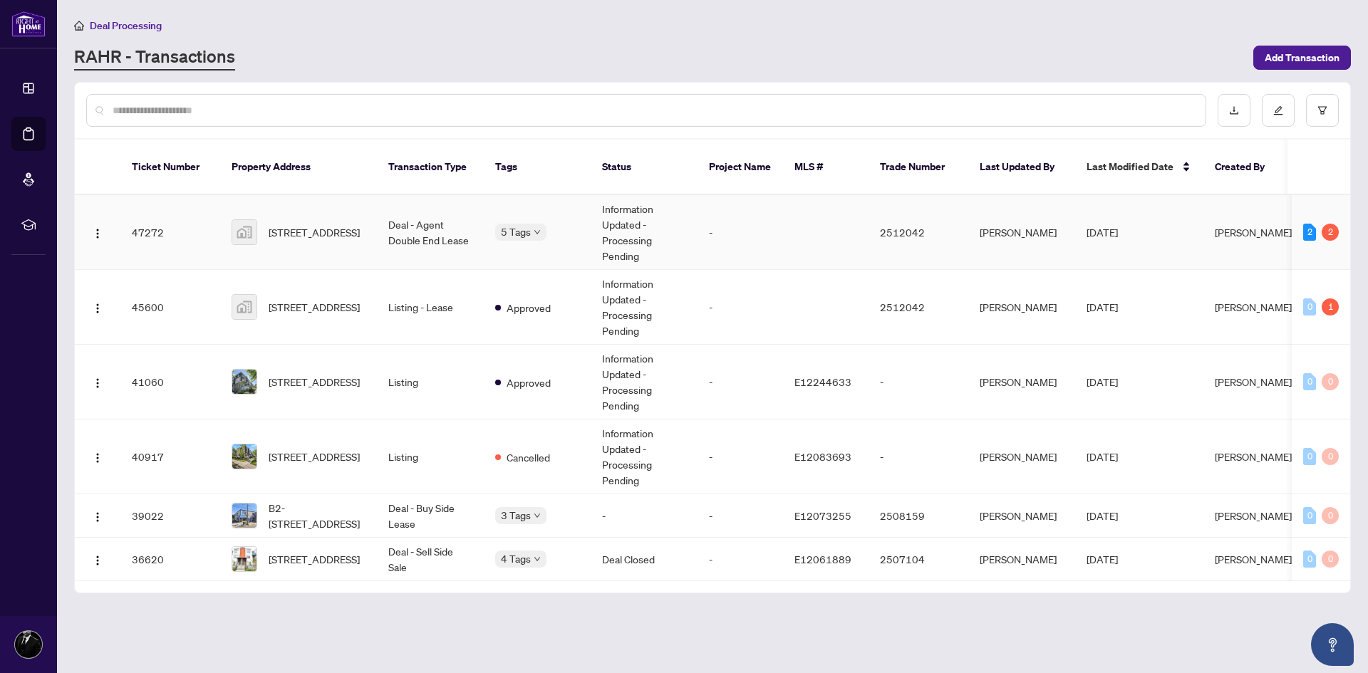
click at [360, 224] on span "[STREET_ADDRESS]" at bounding box center [314, 232] width 91 height 16
